Goal: Information Seeking & Learning: Learn about a topic

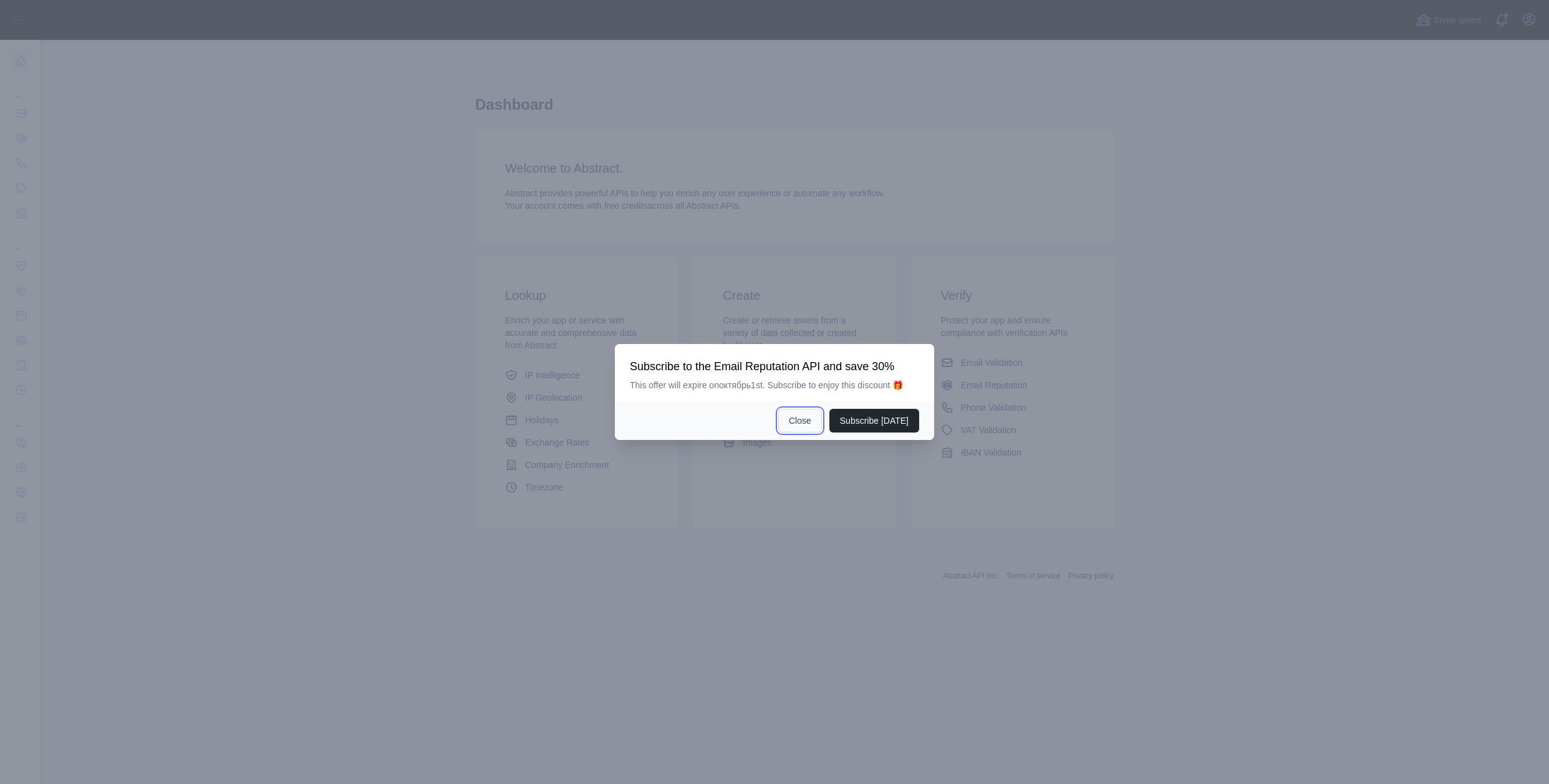
click at [821, 428] on button "Close" at bounding box center [800, 421] width 44 height 23
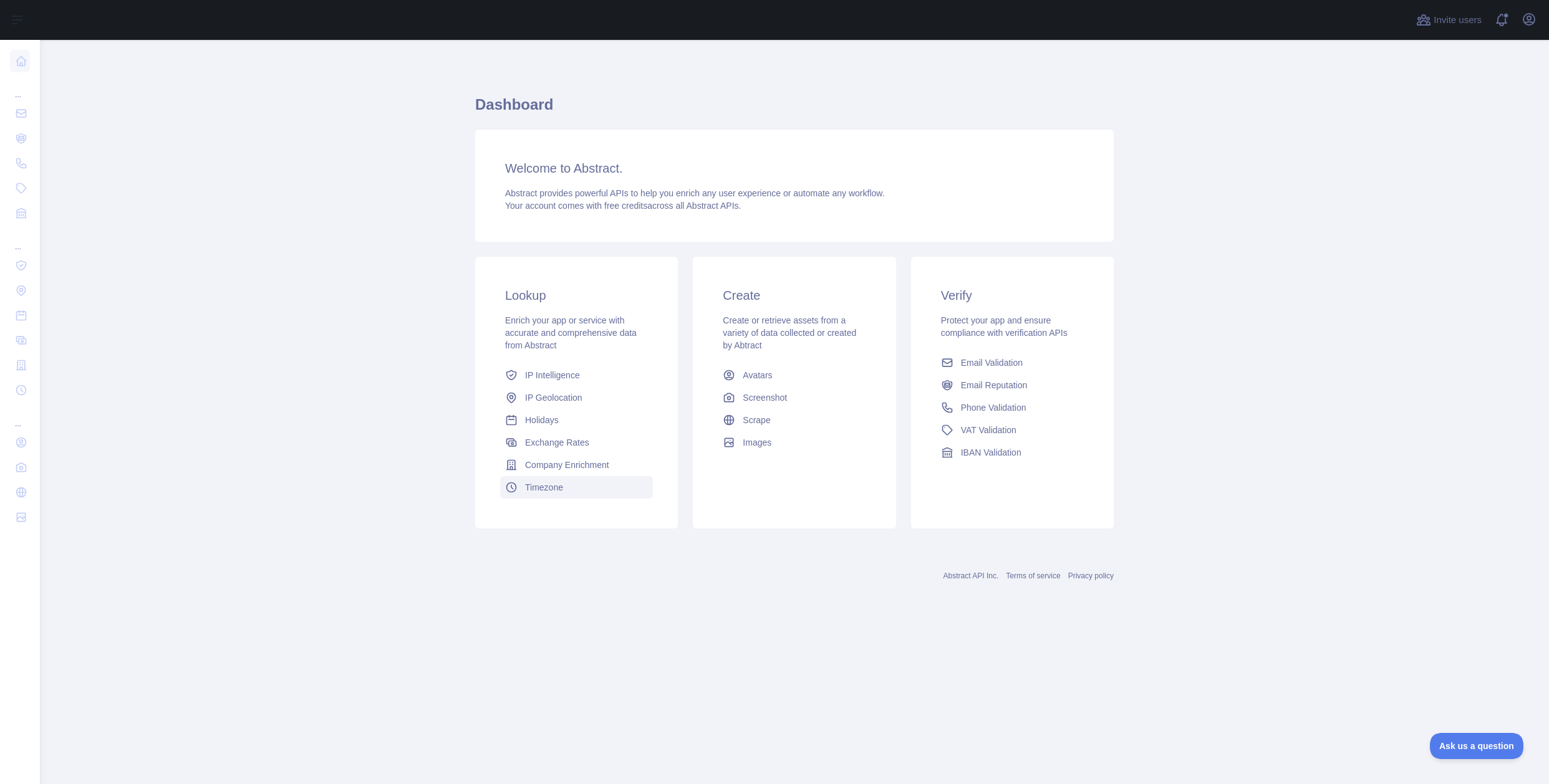
click at [570, 493] on link "Timezone" at bounding box center [576, 487] width 153 height 23
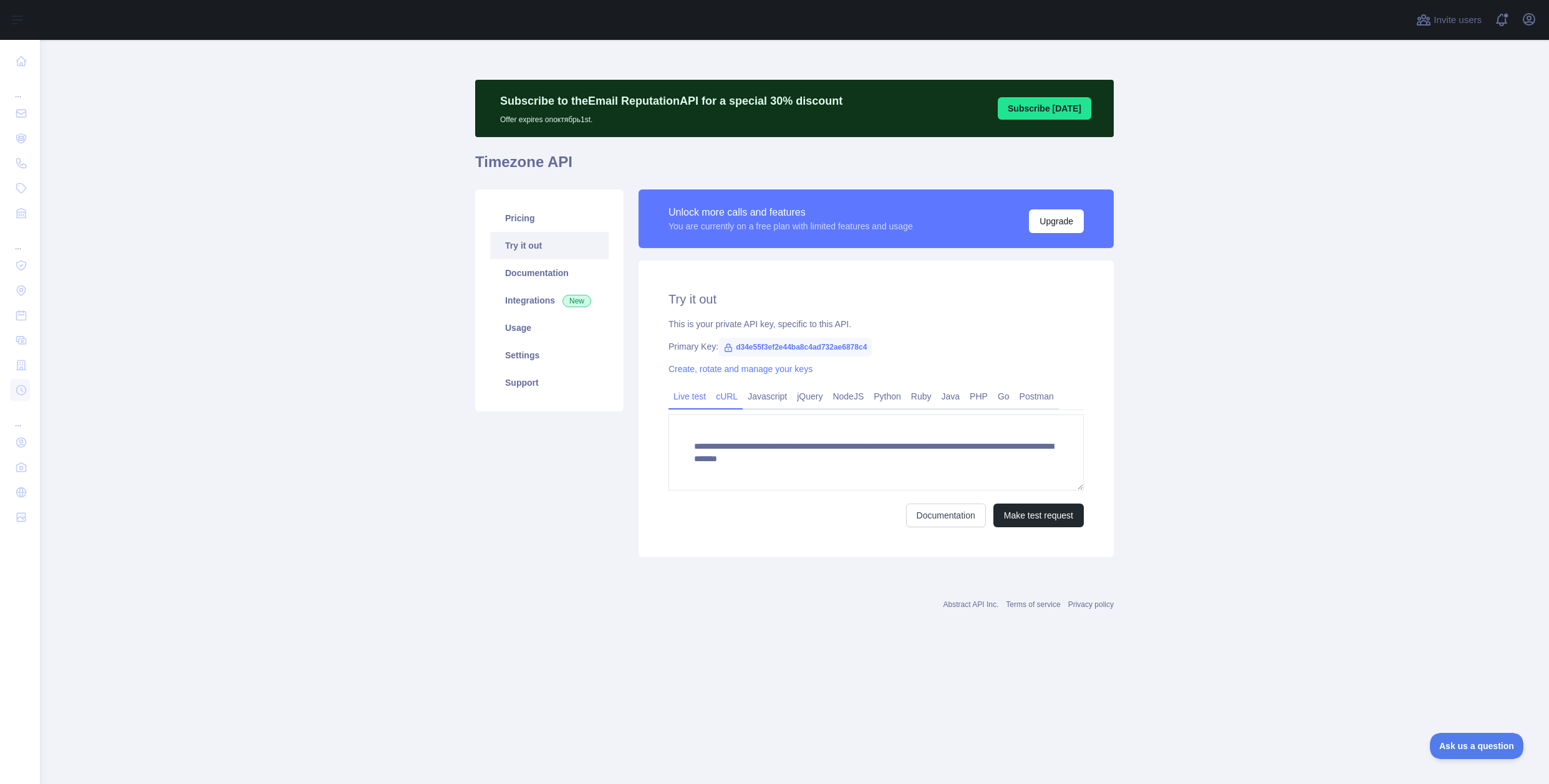
click at [730, 405] on link "cURL" at bounding box center [726, 396] width 32 height 20
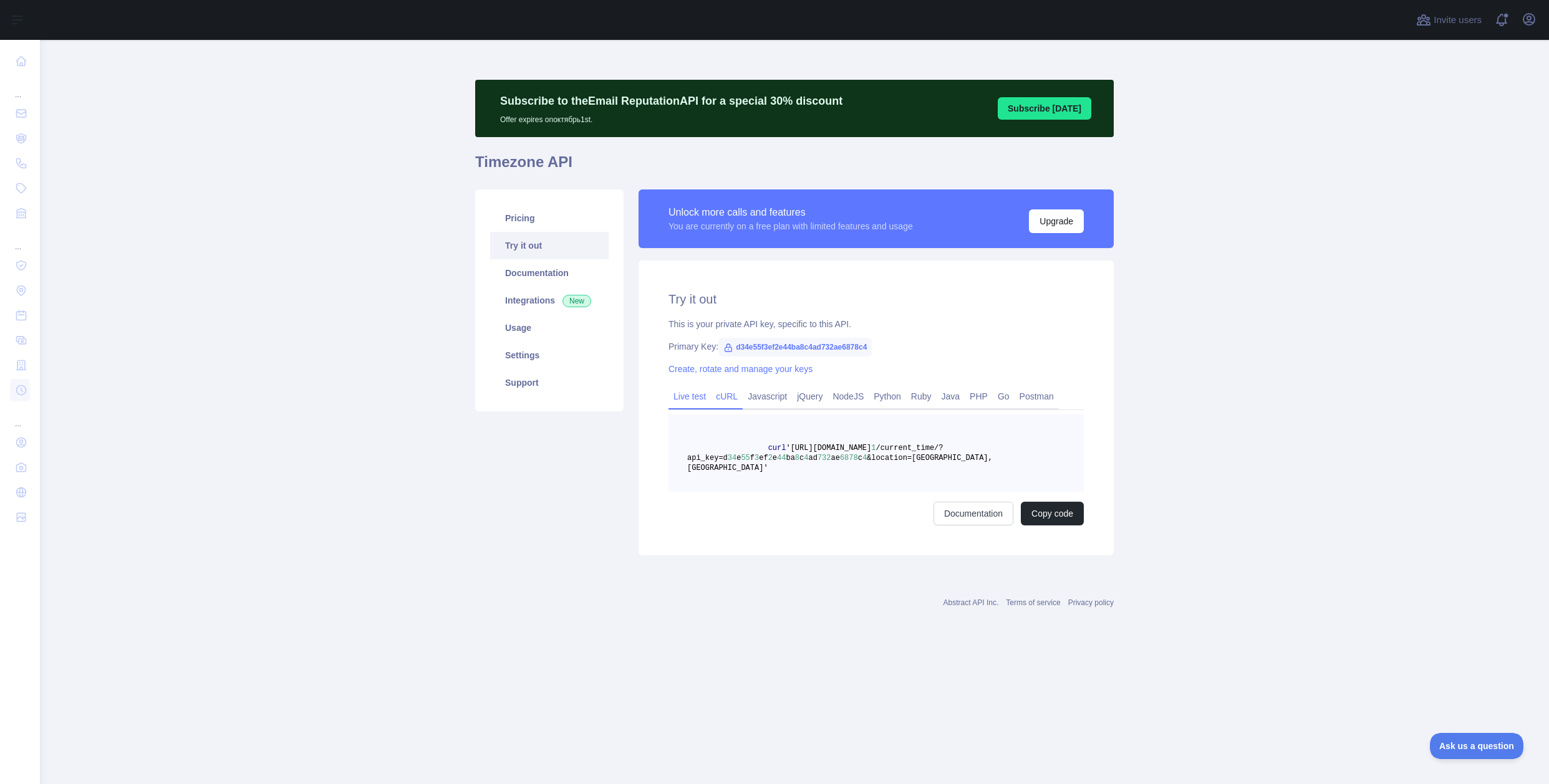
click at [702, 399] on link "Live test" at bounding box center [689, 396] width 42 height 20
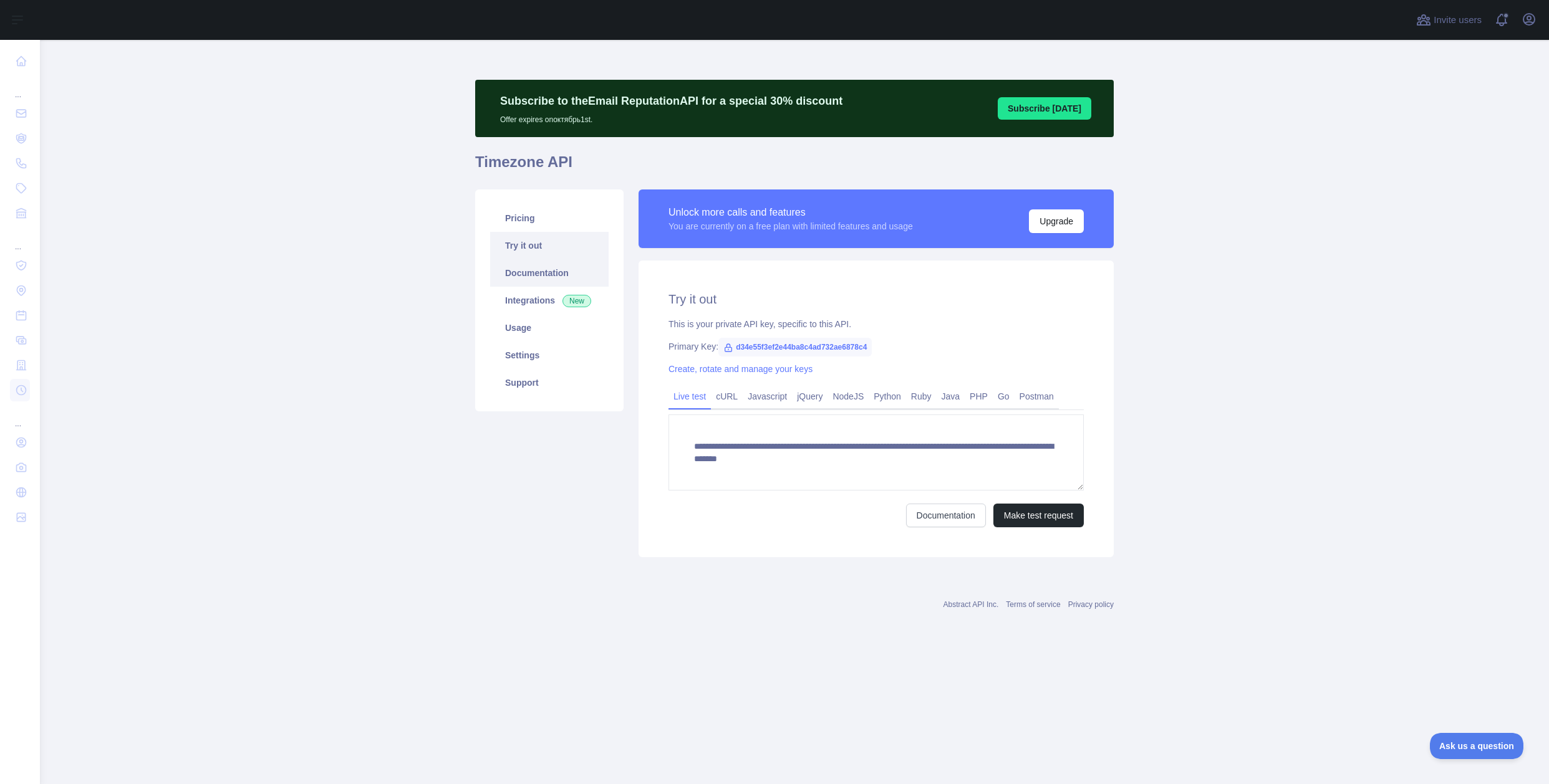
click at [577, 280] on link "Documentation" at bounding box center [549, 273] width 118 height 27
click at [543, 291] on link "Integrations New" at bounding box center [549, 300] width 118 height 27
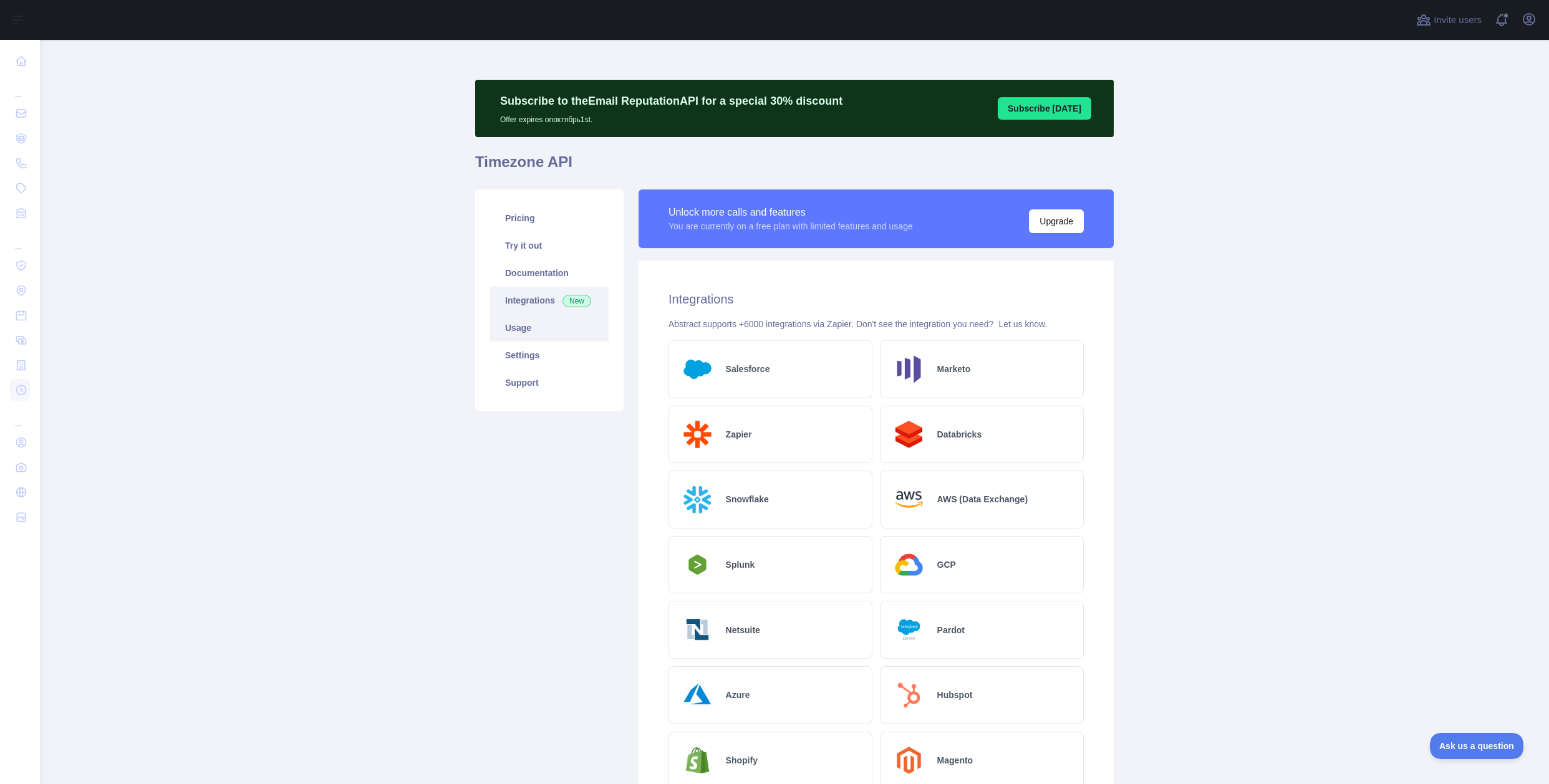
click at [540, 332] on link "Usage" at bounding box center [549, 327] width 118 height 27
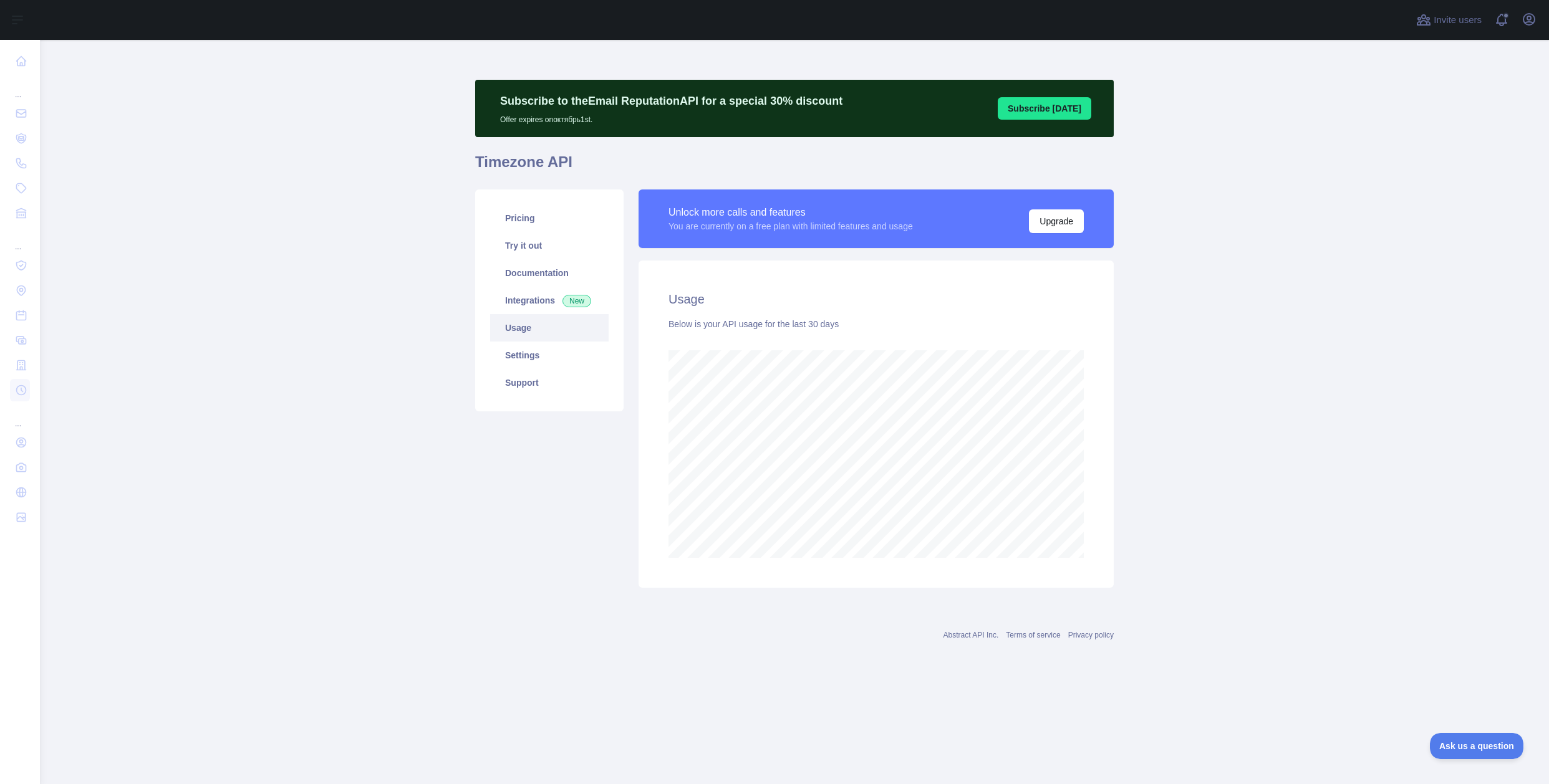
scroll to position [744, 1509]
click at [545, 349] on link "Settings" at bounding box center [549, 355] width 118 height 27
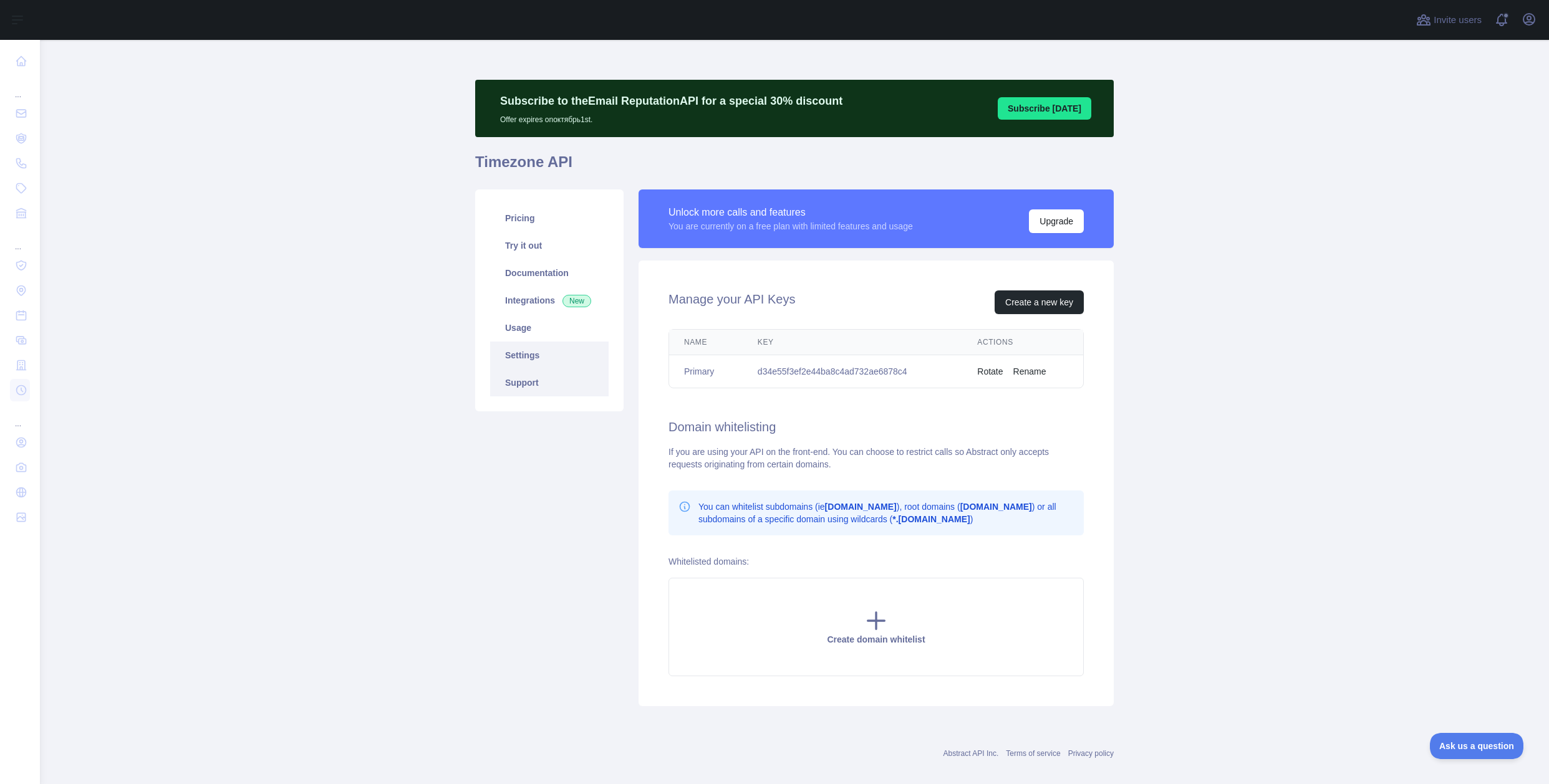
click at [537, 379] on link "Support" at bounding box center [549, 382] width 118 height 27
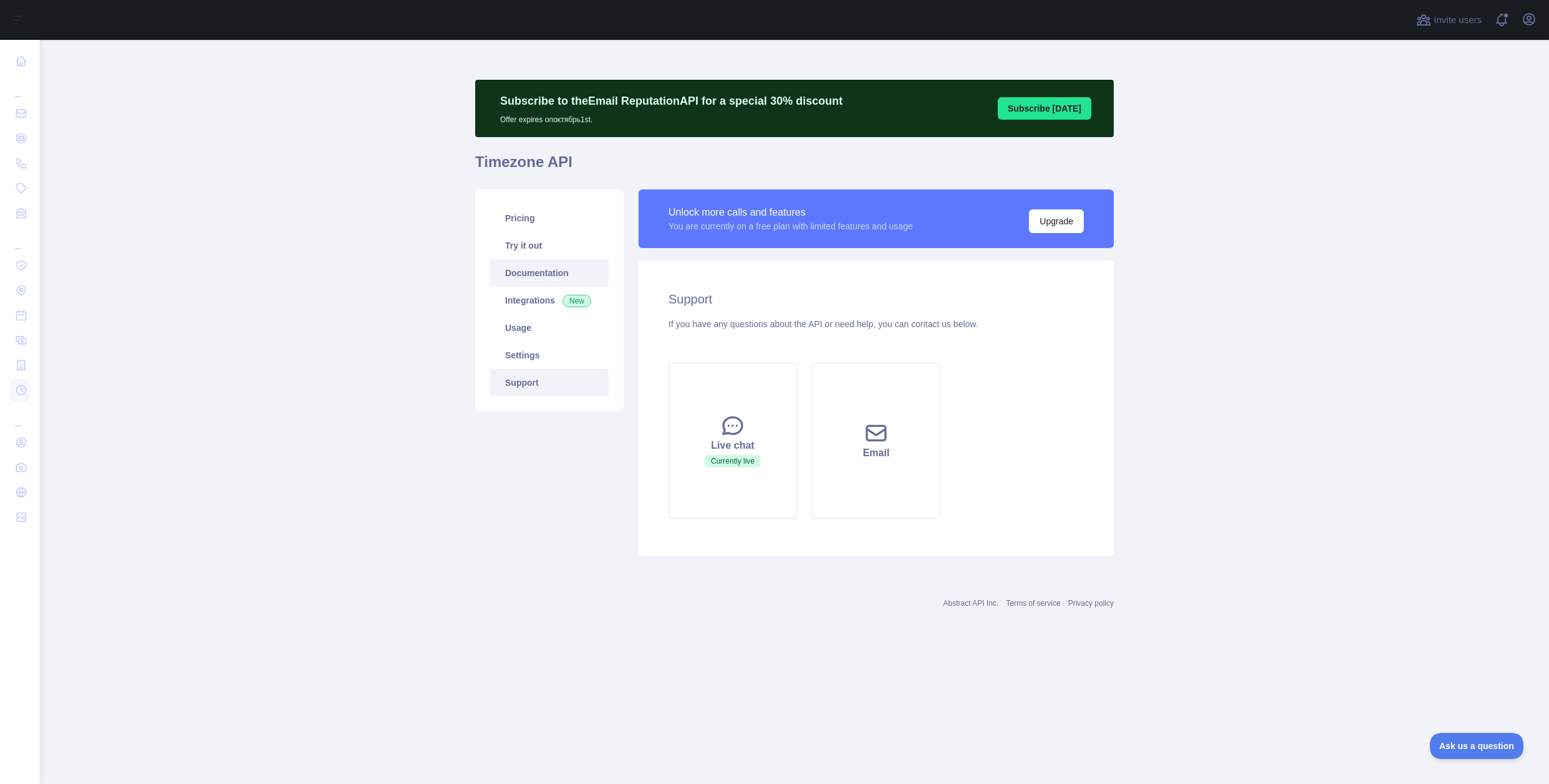
click at [542, 276] on link "Documentation" at bounding box center [549, 273] width 118 height 27
click at [568, 248] on link "Try it out" at bounding box center [549, 245] width 118 height 27
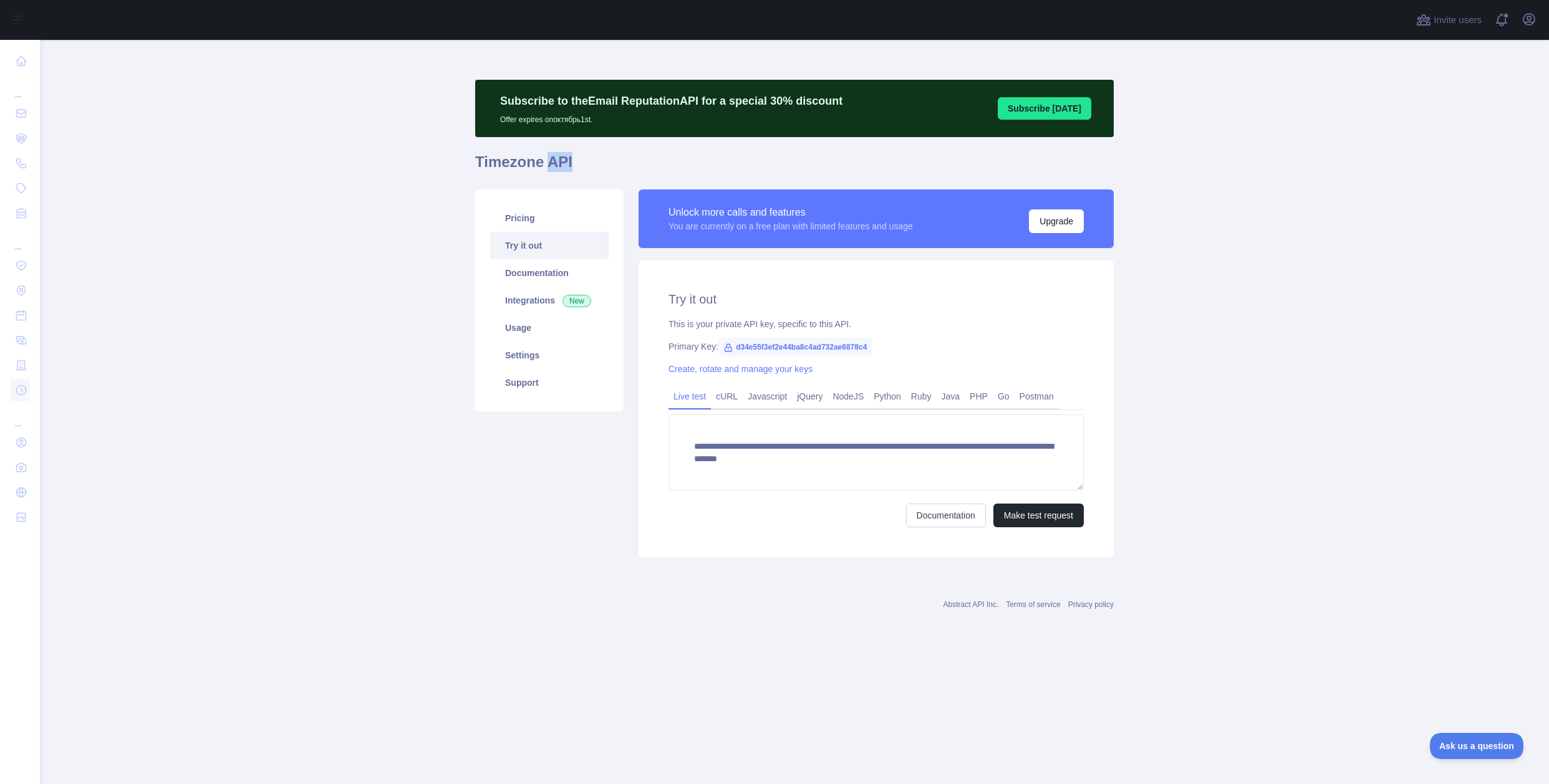
drag, startPoint x: 569, startPoint y: 164, endPoint x: 548, endPoint y: 162, distance: 21.1
click at [548, 162] on h1 "Timezone API" at bounding box center [794, 167] width 639 height 30
drag, startPoint x: 730, startPoint y: 460, endPoint x: 875, endPoint y: 463, distance: 145.0
click at [875, 463] on textarea "**********" at bounding box center [876, 452] width 415 height 76
